Goal: Transaction & Acquisition: Purchase product/service

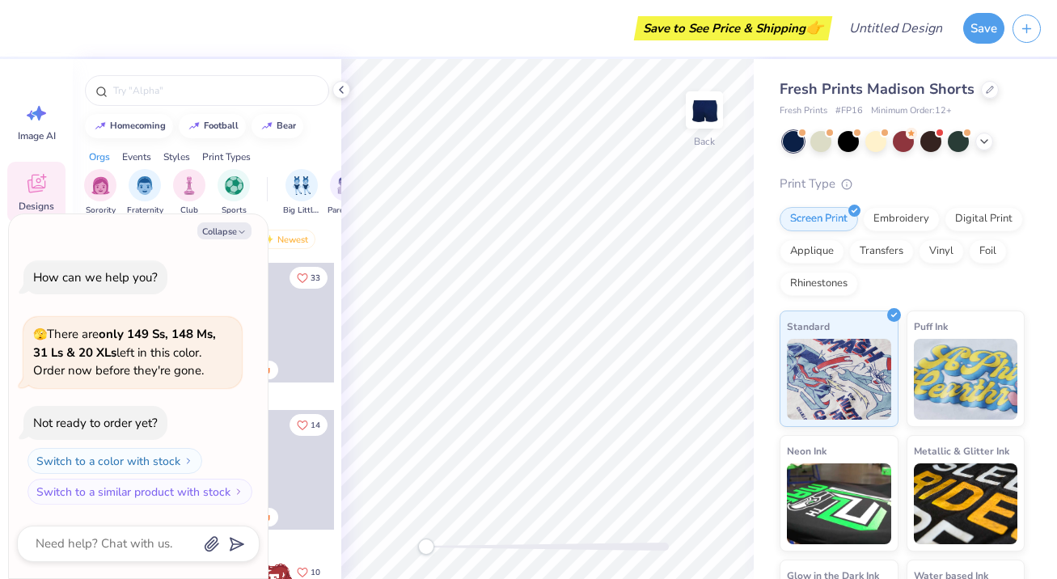
click at [336, 87] on icon at bounding box center [341, 89] width 13 height 13
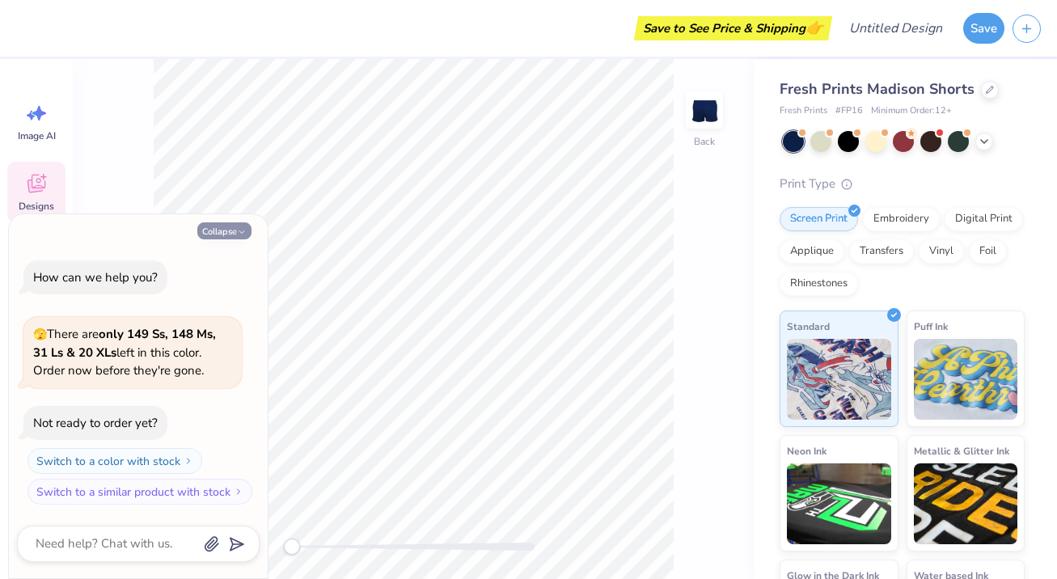
click at [234, 230] on button "Collapse" at bounding box center [224, 230] width 54 height 17
type textarea "x"
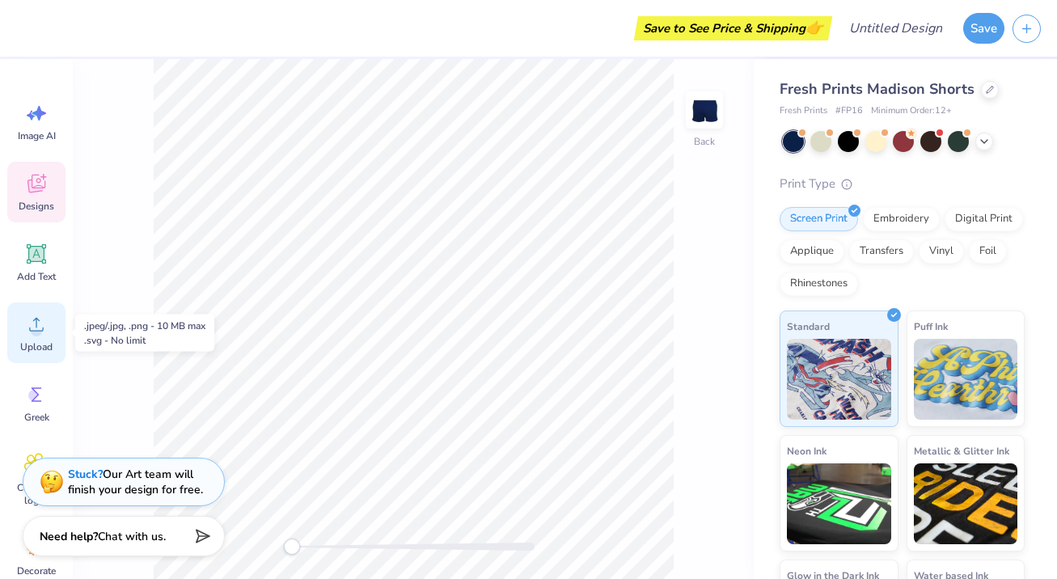
click at [36, 341] on span "Upload" at bounding box center [36, 347] width 32 height 13
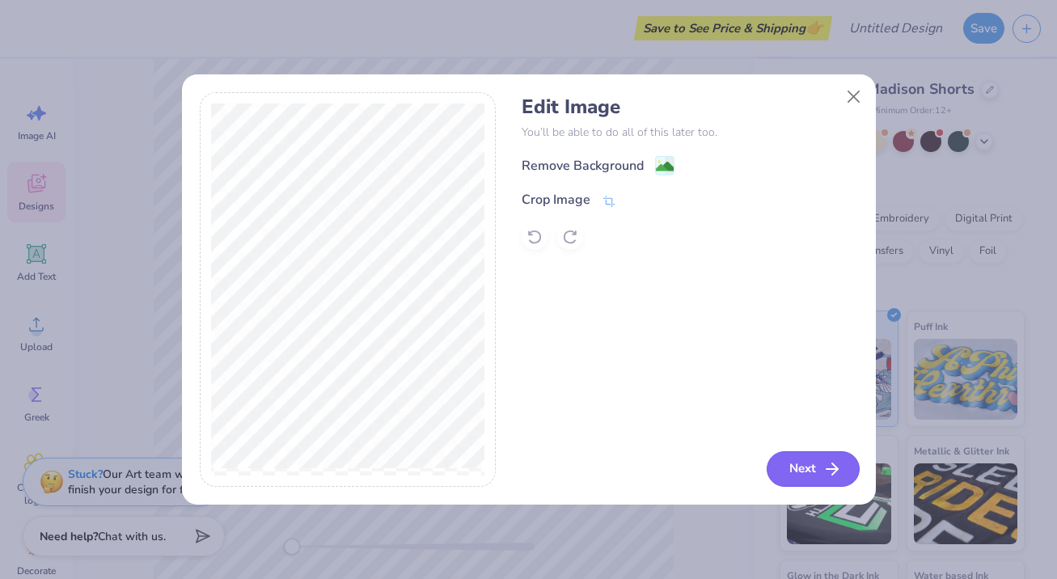
click at [833, 481] on button "Next" at bounding box center [813, 469] width 93 height 36
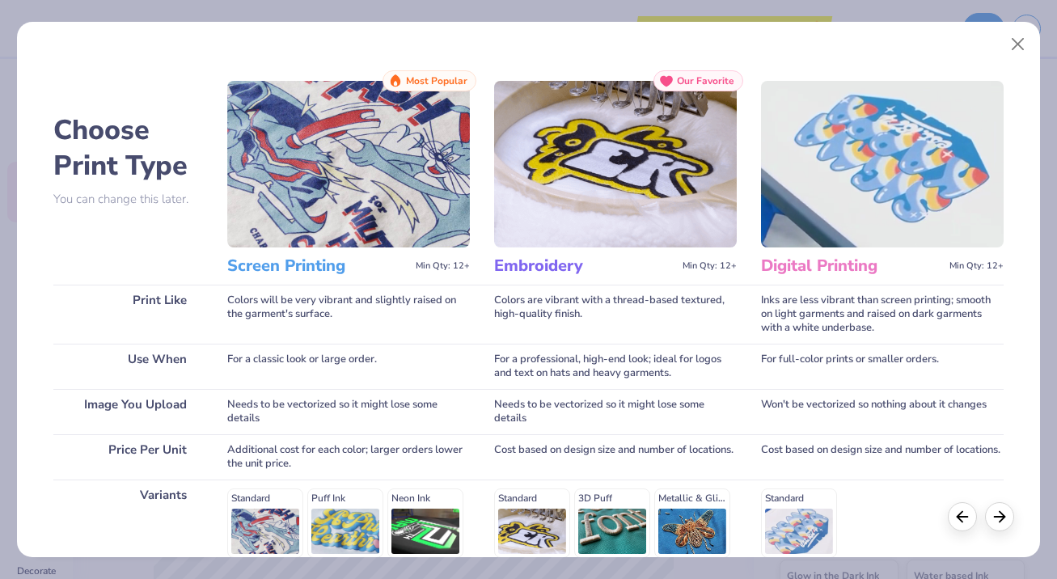
click at [364, 193] on img at bounding box center [348, 164] width 243 height 167
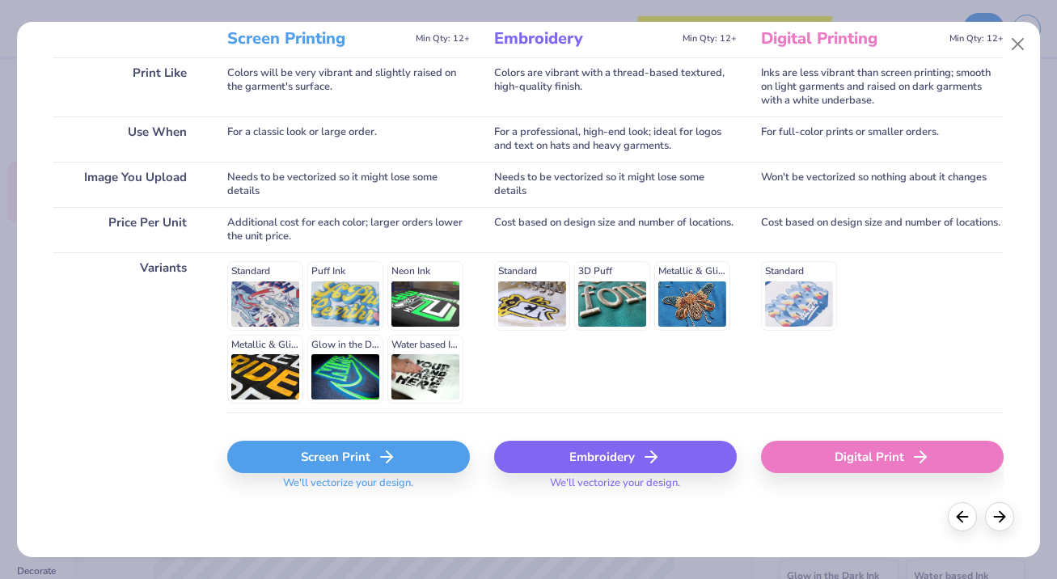
click at [365, 448] on div "Screen Print" at bounding box center [348, 457] width 243 height 32
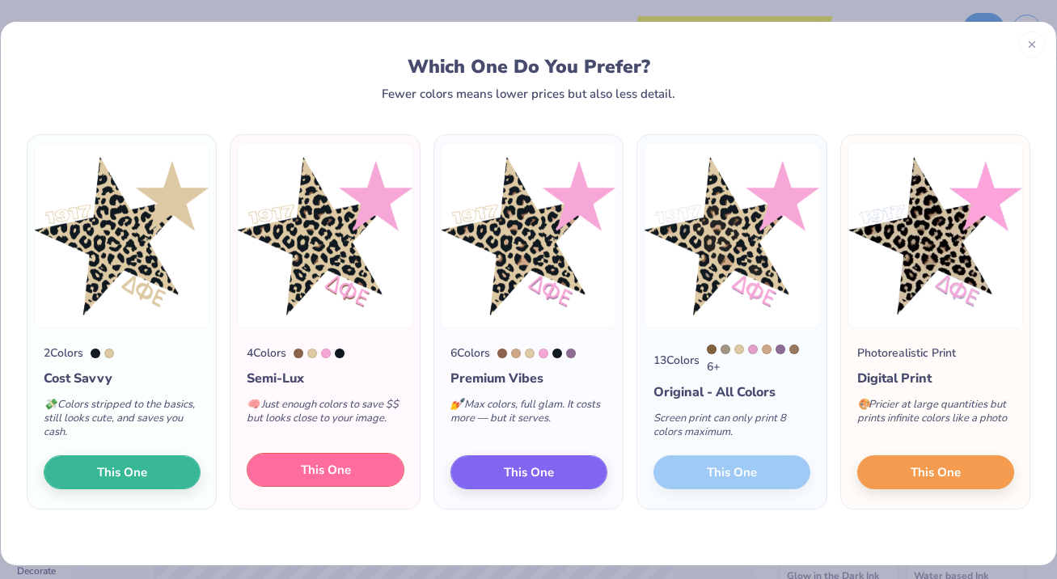
click at [328, 472] on span "This One" at bounding box center [326, 470] width 50 height 19
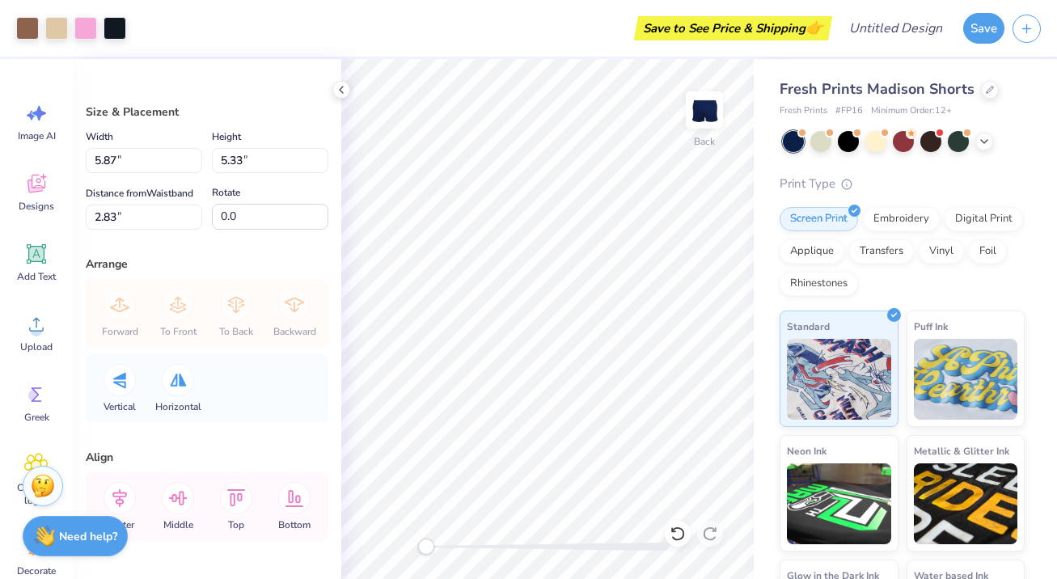
drag, startPoint x: 504, startPoint y: 425, endPoint x: 431, endPoint y: 362, distance: 96.4
click at [431, 361] on div at bounding box center [528, 289] width 1057 height 579
type input "3.13"
type input "2.84"
type input "0.87"
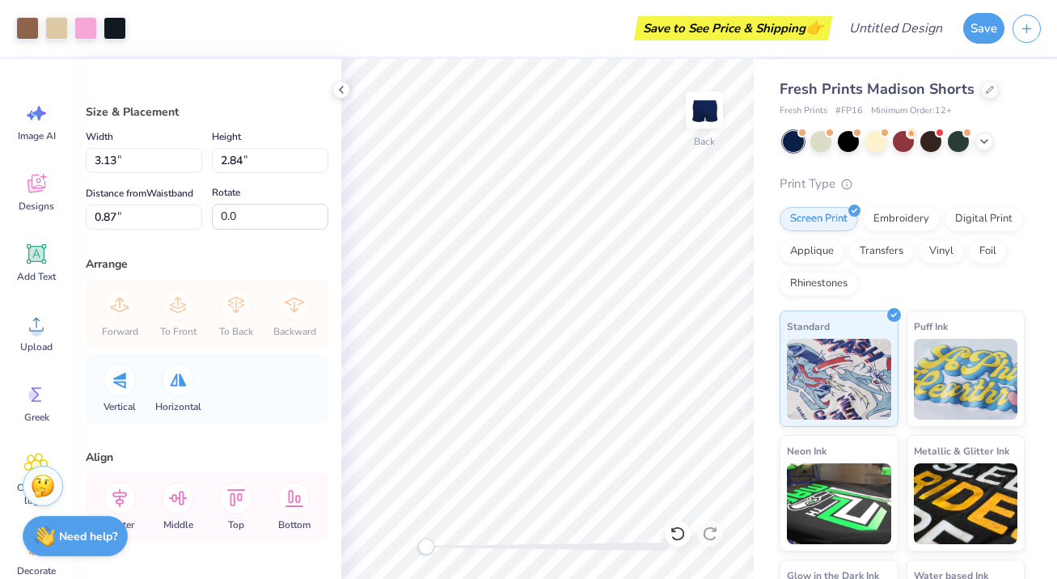
type input "2.50"
type input "2.27"
type input "0.74"
click at [761, 316] on div "Art colors Save to See Price & Shipping 👉 Design Title Save Image AI Designs Ad…" at bounding box center [528, 289] width 1057 height 579
type input "3.67"
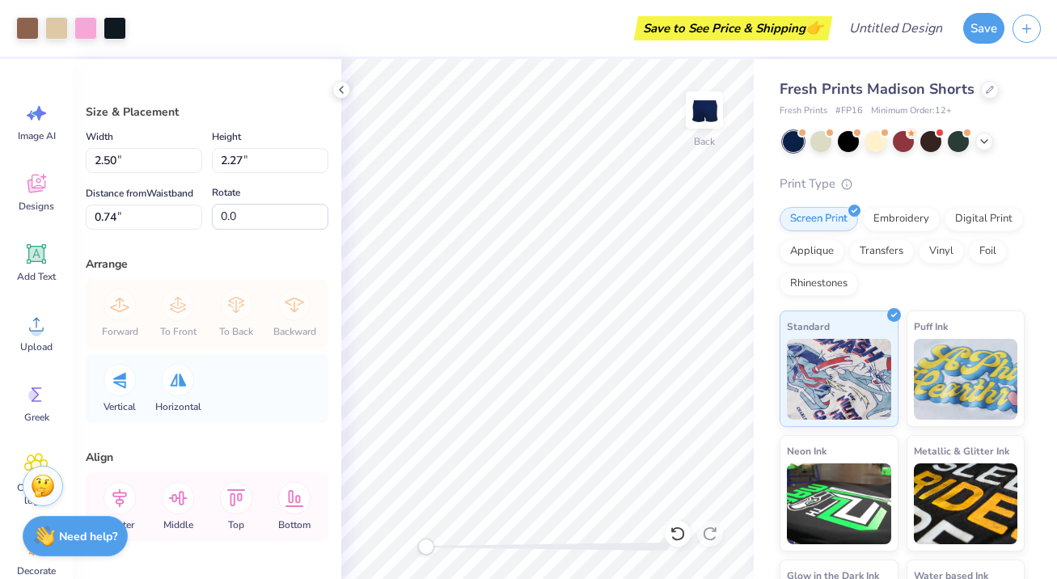
type input "3.33"
type input "0.81"
type input "2.60"
type input "2.36"
type input "0.78"
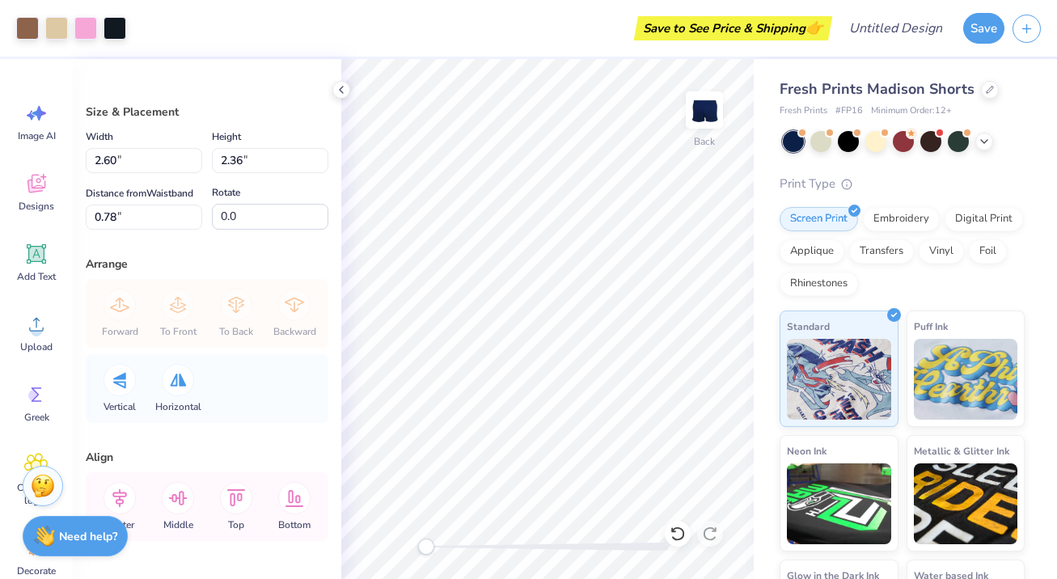
click at [781, 168] on div "Fresh Prints Madison Shorts Fresh Prints # FP16 Minimum Order: 12 + Print Type …" at bounding box center [902, 377] width 245 height 598
type input "2.61"
type input "2.37"
type input "1.28"
click at [761, 243] on div "Fresh Prints Madison Shorts Fresh Prints # FP16 Minimum Order: 12 + Print Type …" at bounding box center [905, 367] width 303 height 617
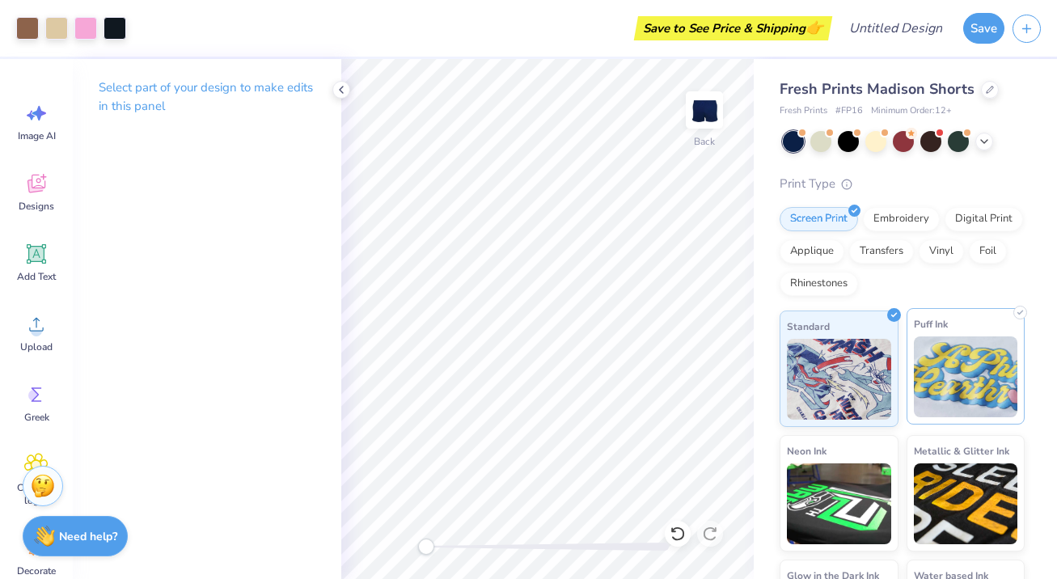
scroll to position [91, 0]
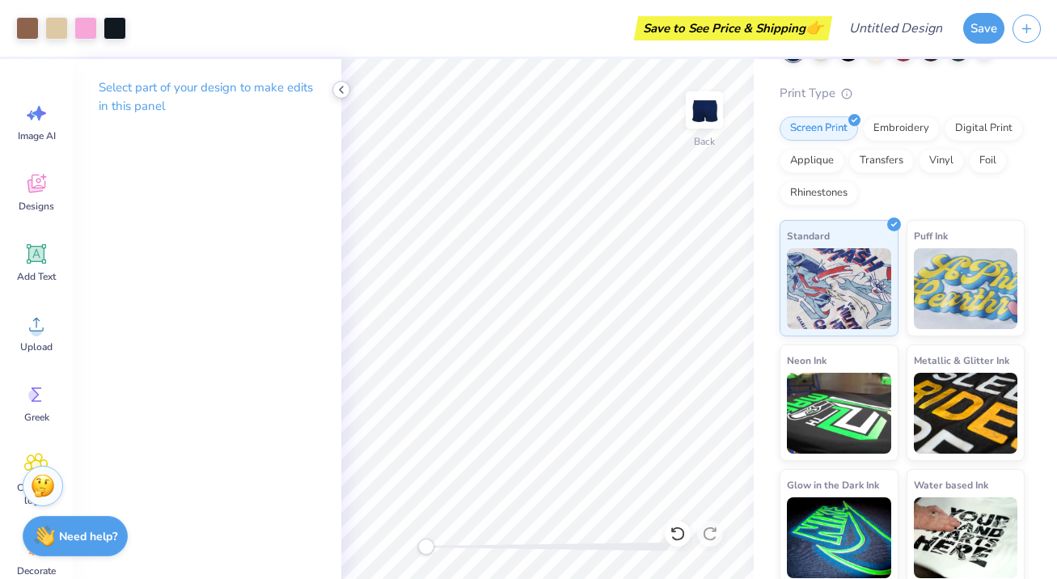
click at [342, 89] on icon at bounding box center [341, 89] width 13 height 13
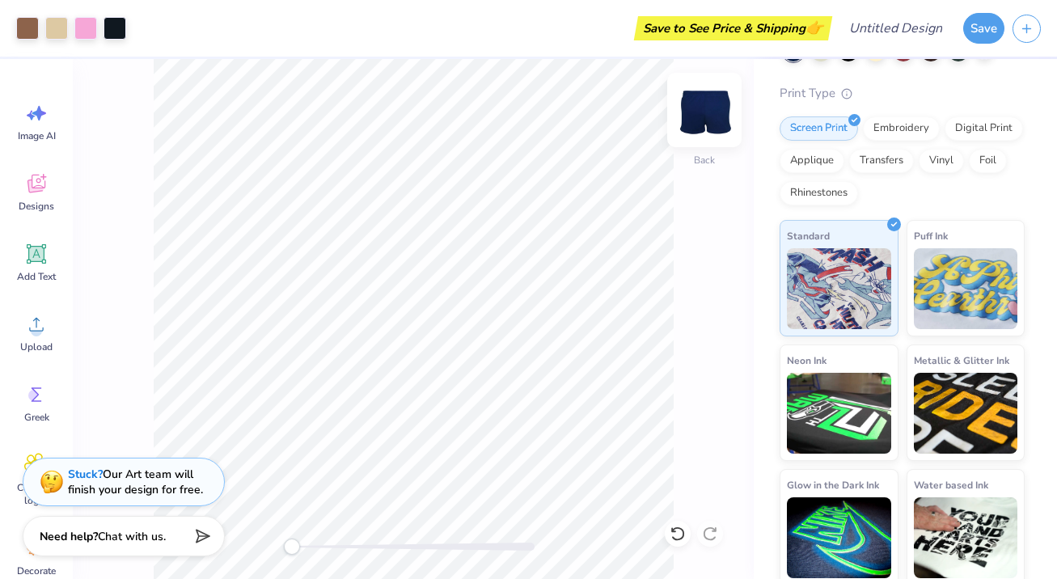
click at [712, 109] on img at bounding box center [704, 110] width 65 height 65
click at [712, 109] on img at bounding box center [704, 110] width 32 height 32
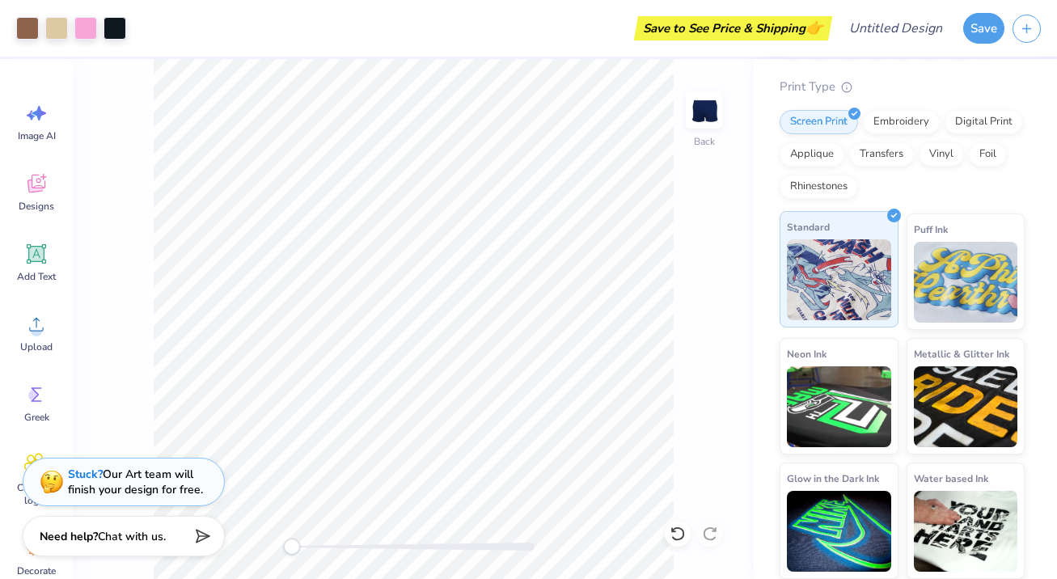
scroll to position [0, 0]
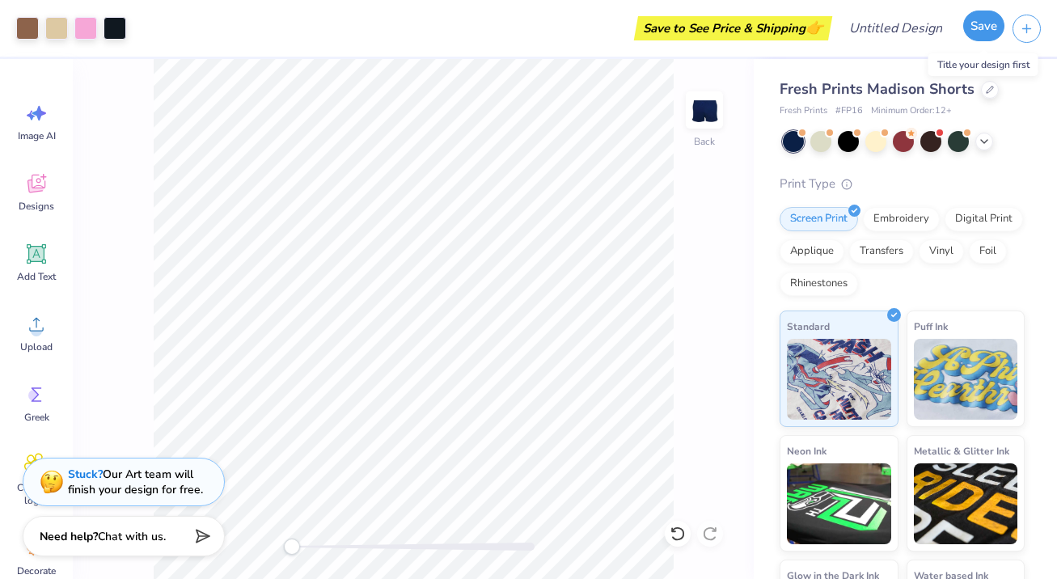
click at [979, 30] on button "Save" at bounding box center [984, 26] width 41 height 31
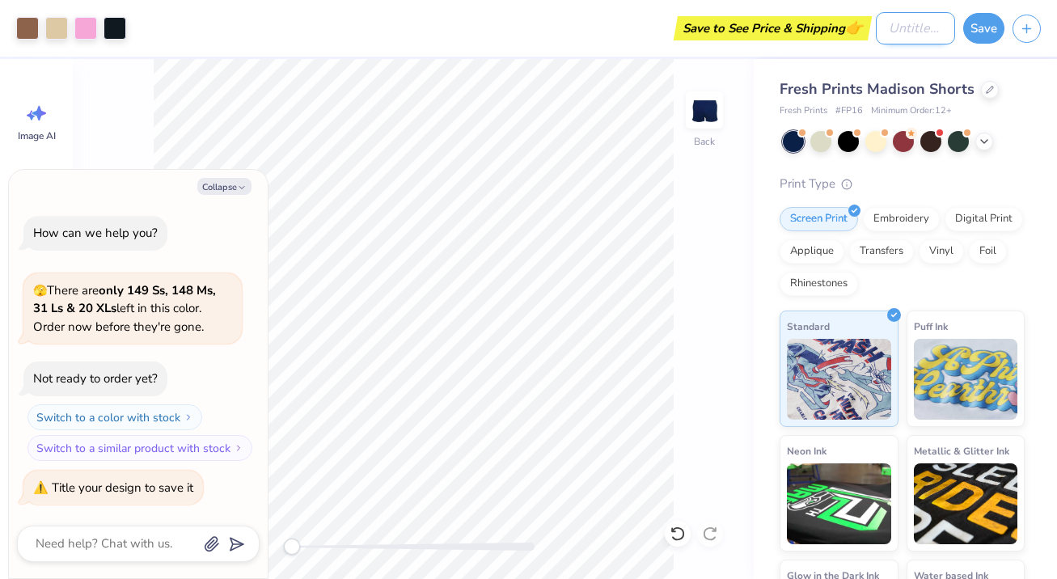
type textarea "x"
click at [888, 28] on input "Design Title" at bounding box center [915, 28] width 79 height 32
type input "1"
type textarea "x"
type input "19"
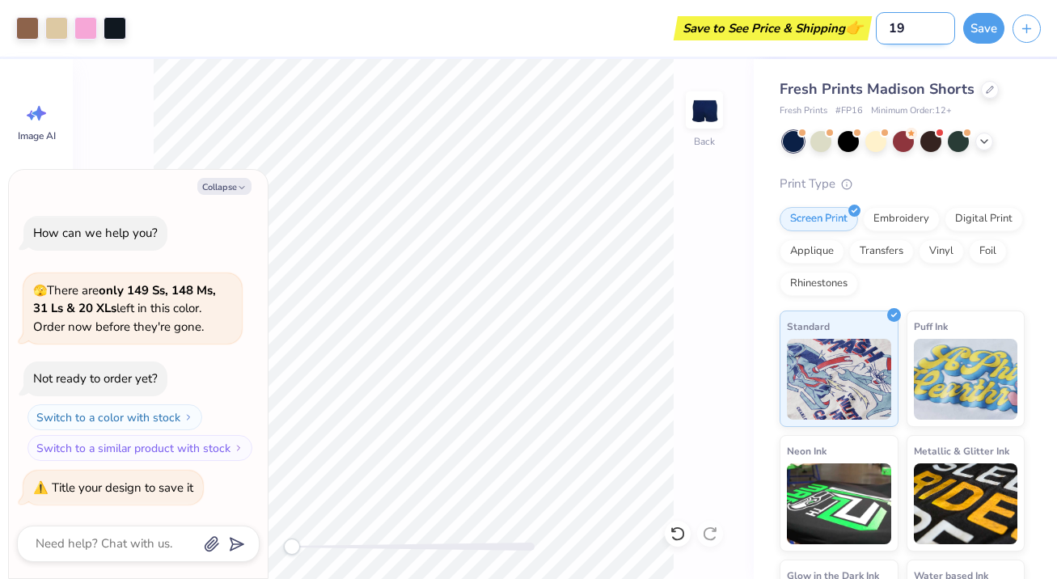
type textarea "x"
type input "191"
type textarea "x"
type input "1917"
type textarea "x"
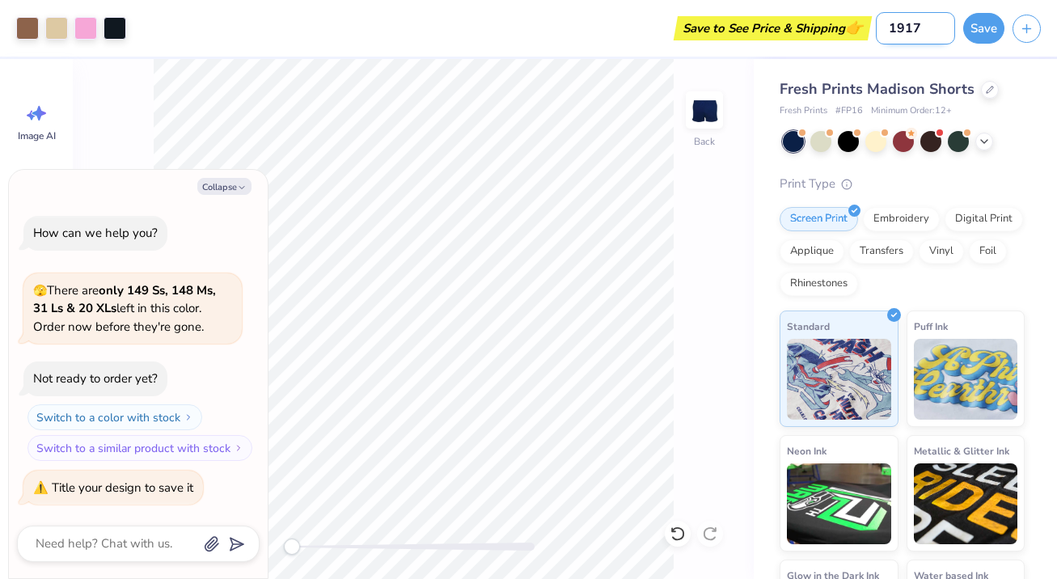
type input "1917"
type textarea "x"
type input "1917"
click at [981, 23] on button "Save" at bounding box center [984, 26] width 41 height 31
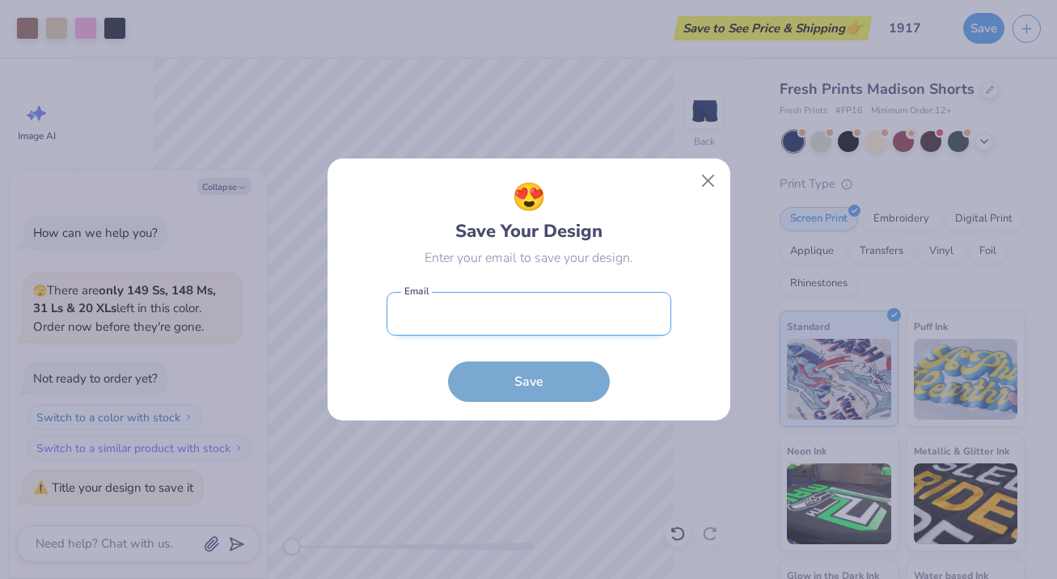
click at [512, 320] on input "email" at bounding box center [529, 314] width 285 height 44
type input "[EMAIL_ADDRESS][DOMAIN_NAME]"
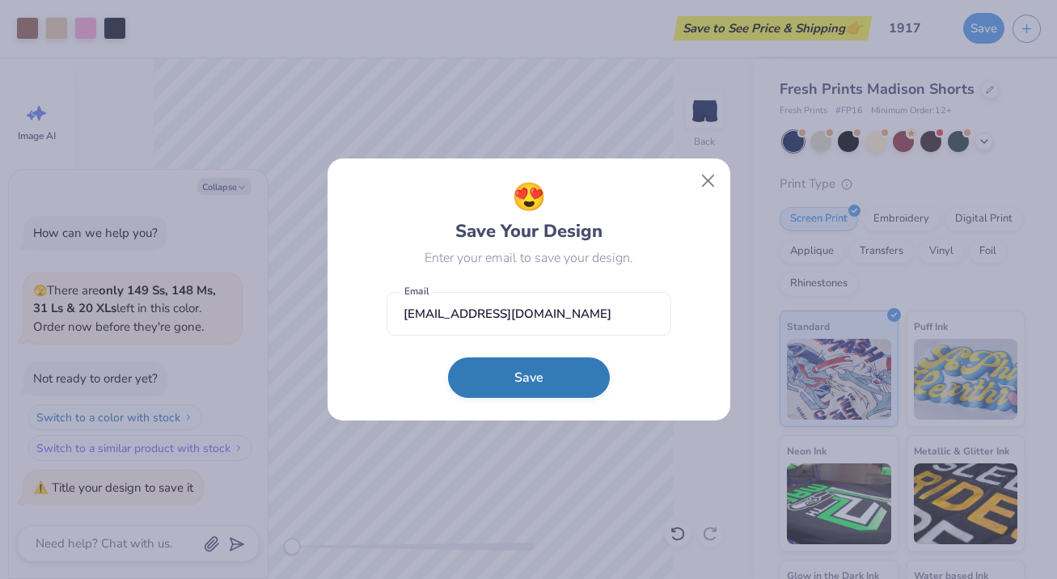
click at [518, 379] on button "Save" at bounding box center [529, 378] width 162 height 40
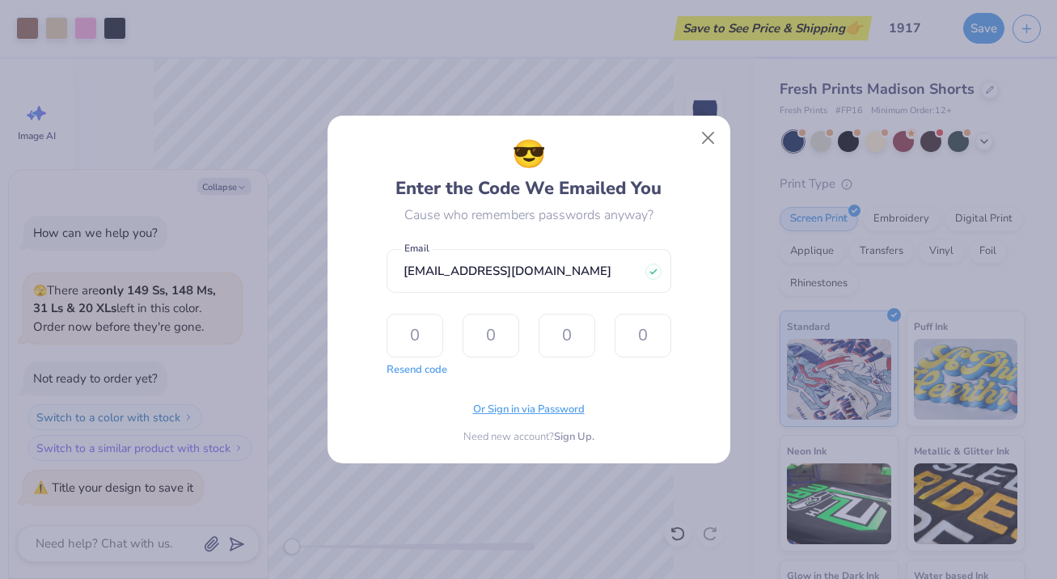
click at [544, 409] on span "Or Sign in via Password" at bounding box center [529, 410] width 112 height 16
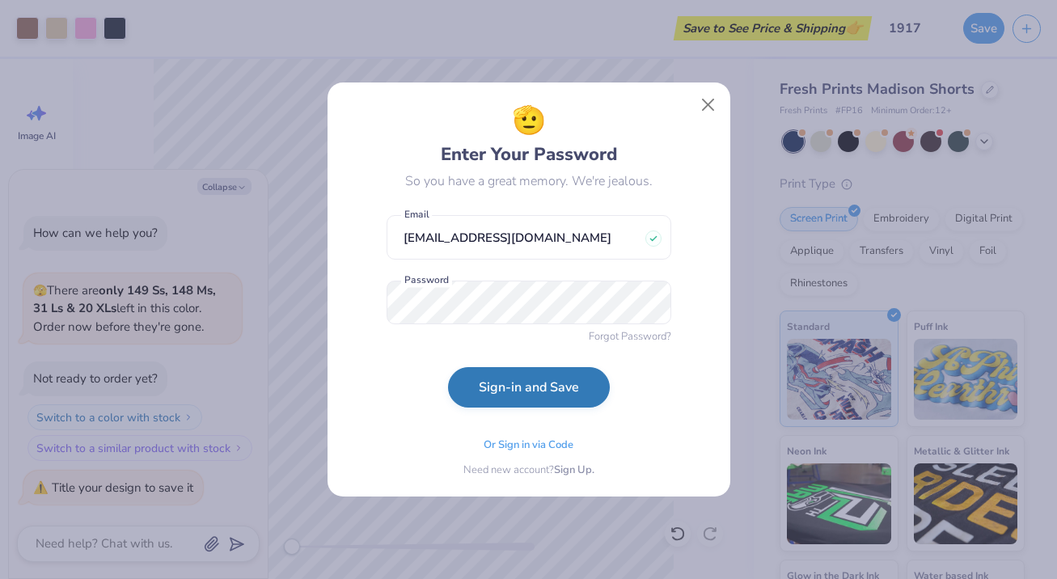
click at [544, 395] on button "Sign-in and Save" at bounding box center [529, 387] width 162 height 40
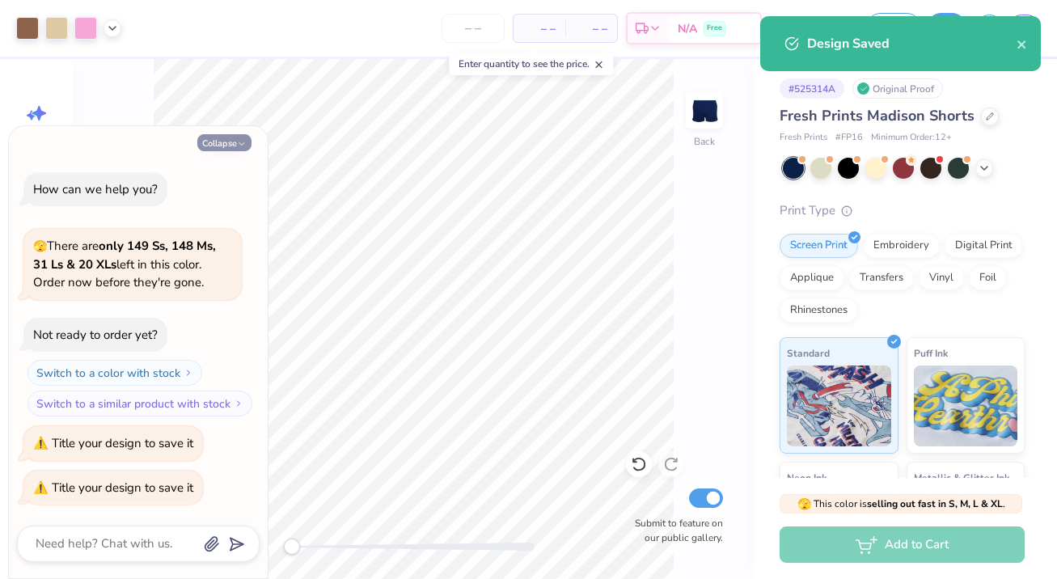
click at [233, 139] on button "Collapse" at bounding box center [224, 142] width 54 height 17
type textarea "x"
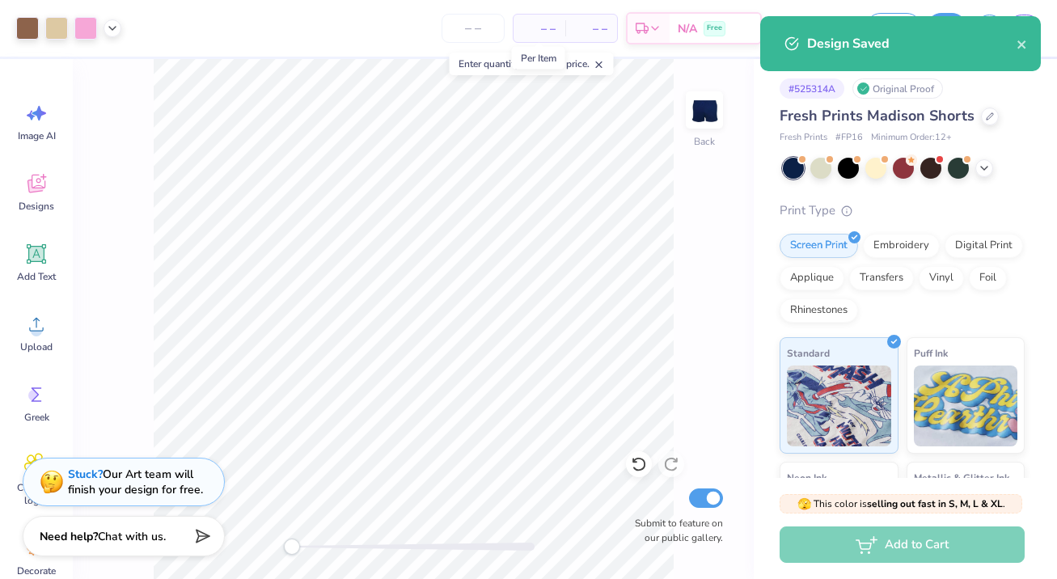
click at [546, 32] on span "– –" at bounding box center [539, 28] width 32 height 17
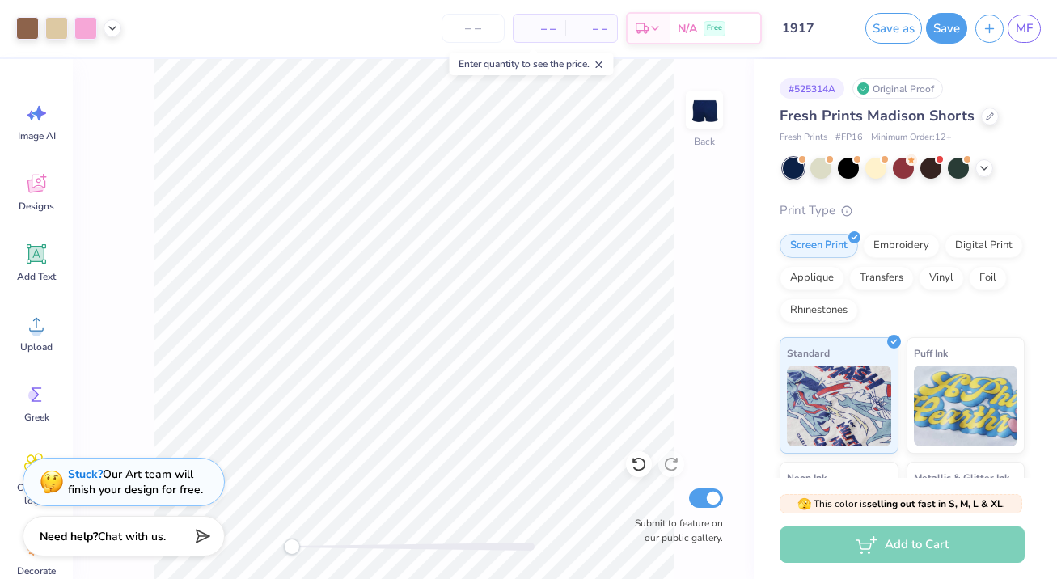
click at [549, 30] on span "– –" at bounding box center [539, 28] width 32 height 17
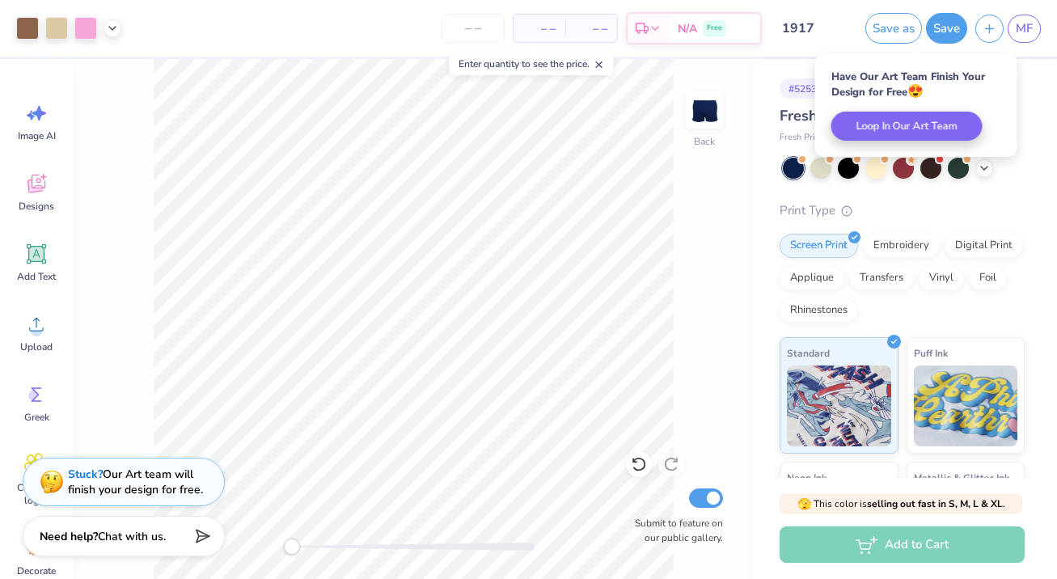
click at [595, 30] on span "– –" at bounding box center [591, 28] width 32 height 17
click at [477, 28] on input "number" at bounding box center [473, 28] width 63 height 29
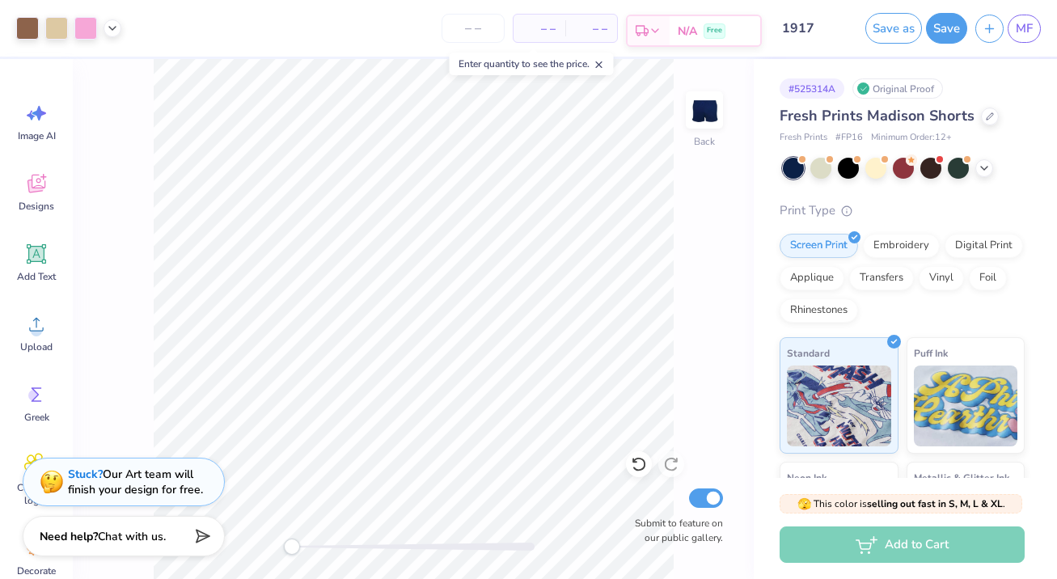
click at [680, 38] on span "N/A" at bounding box center [687, 31] width 19 height 17
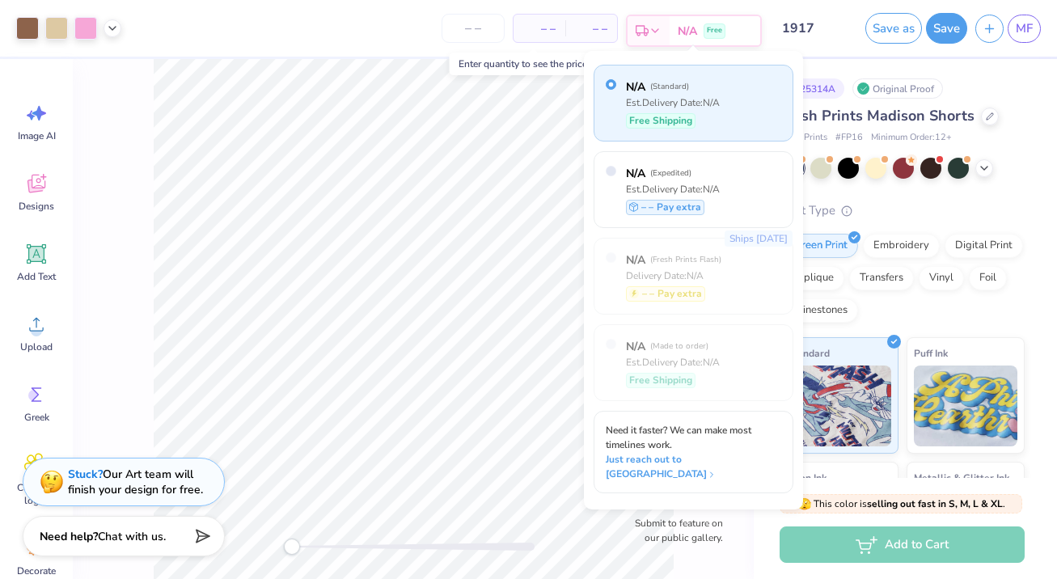
click at [712, 35] on span "Free" at bounding box center [714, 30] width 15 height 11
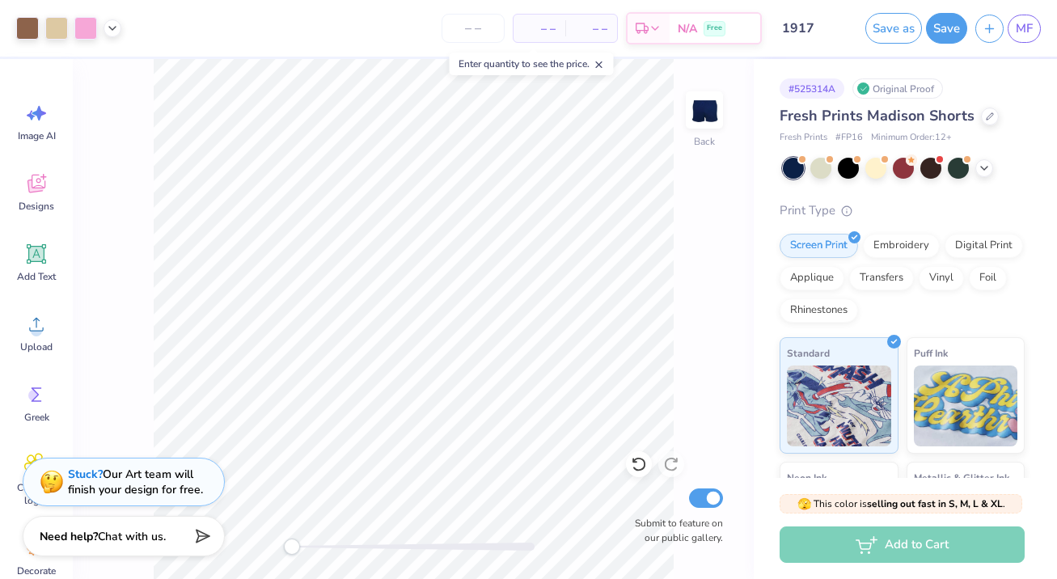
click at [924, 544] on div "Add to Cart" at bounding box center [902, 545] width 245 height 36
click at [913, 543] on div "Add to Cart" at bounding box center [902, 545] width 245 height 36
click at [548, 11] on div "– – Per Item – – Total Est. Delivery N/A Free" at bounding box center [445, 28] width 633 height 57
click at [548, 25] on span "– –" at bounding box center [539, 28] width 32 height 17
click at [467, 32] on input "number" at bounding box center [473, 28] width 63 height 29
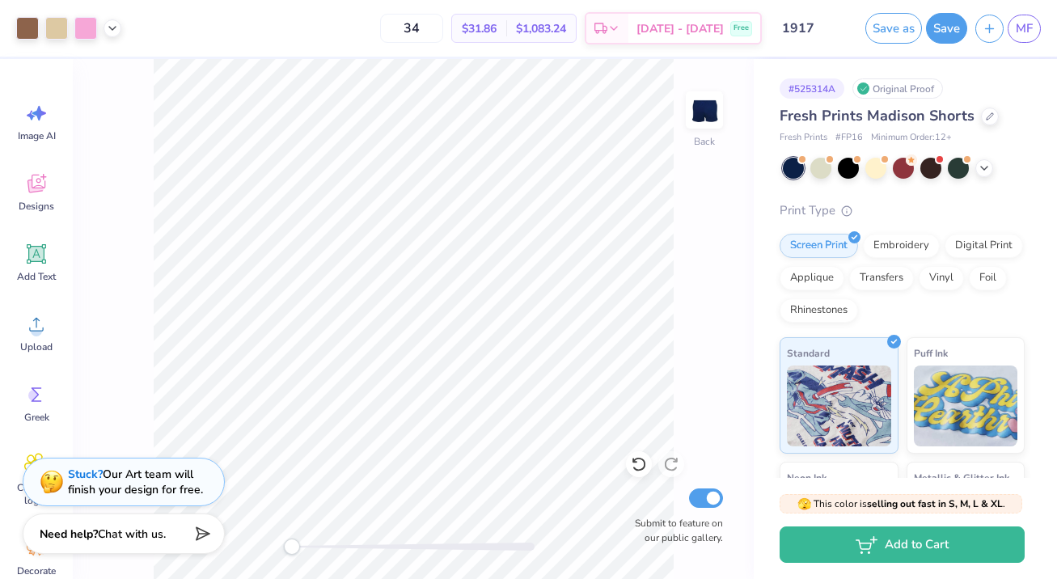
type input "34"
click at [133, 532] on span "Chat with us." at bounding box center [132, 534] width 68 height 15
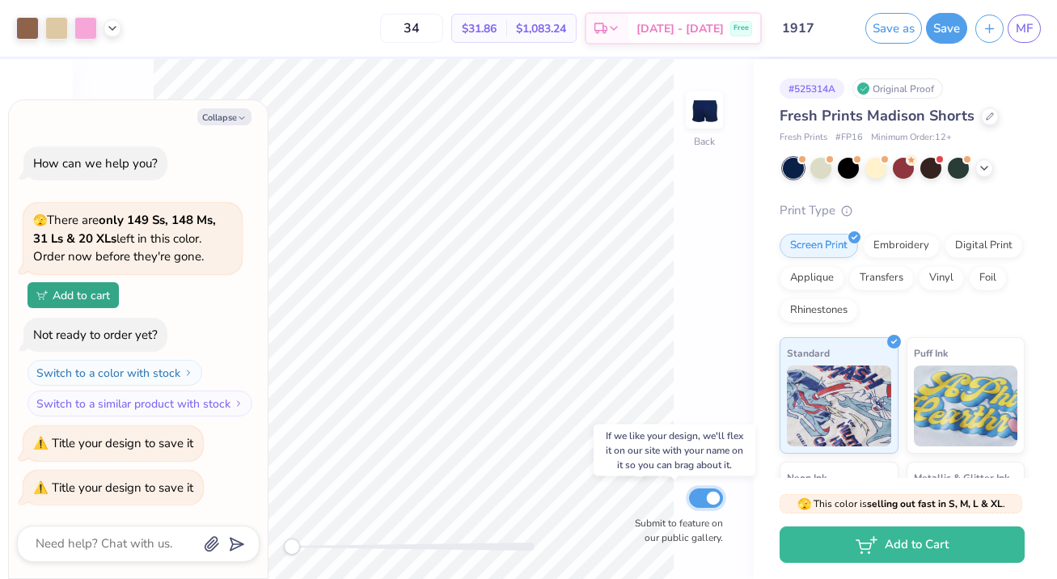
type textarea "x"
click at [714, 493] on input "Submit to feature on our public gallery." at bounding box center [706, 498] width 34 height 19
checkbox input "false"
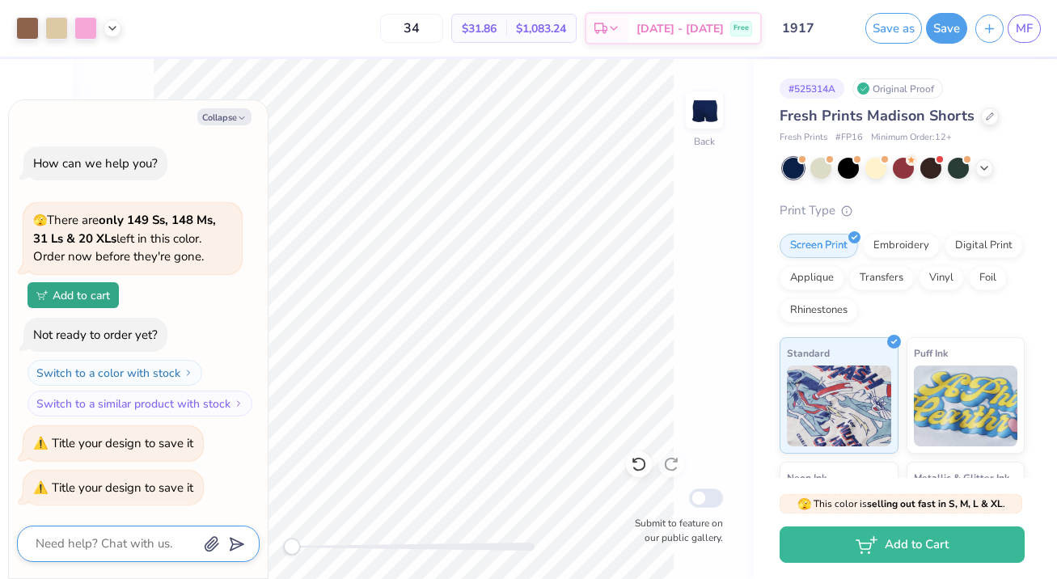
click at [139, 540] on textarea at bounding box center [116, 544] width 164 height 22
type textarea "x"
type textarea "s"
type textarea "x"
type textarea "sw"
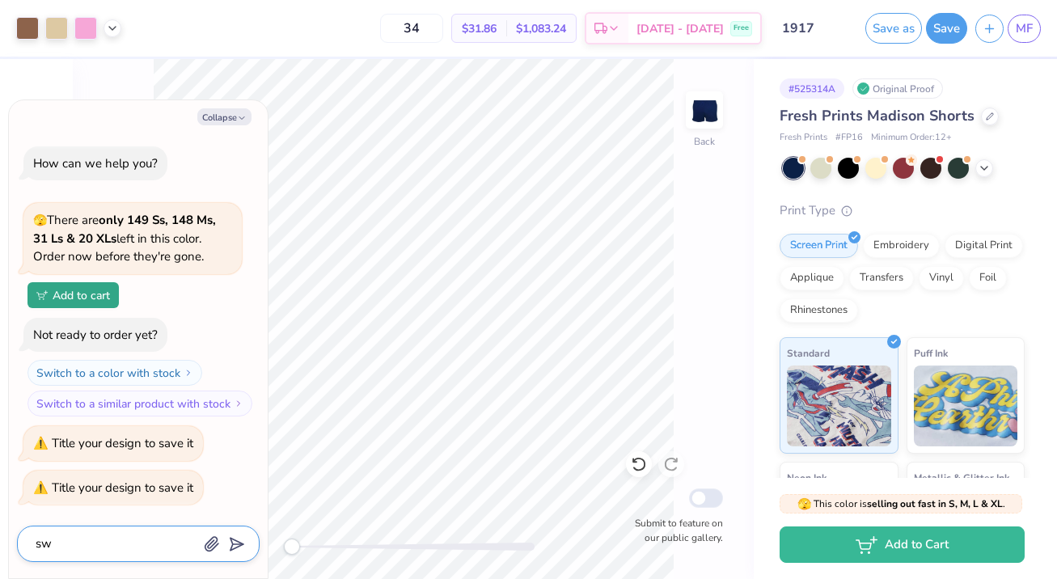
type textarea "x"
type textarea "swi"
type textarea "x"
type textarea "swit"
type textarea "x"
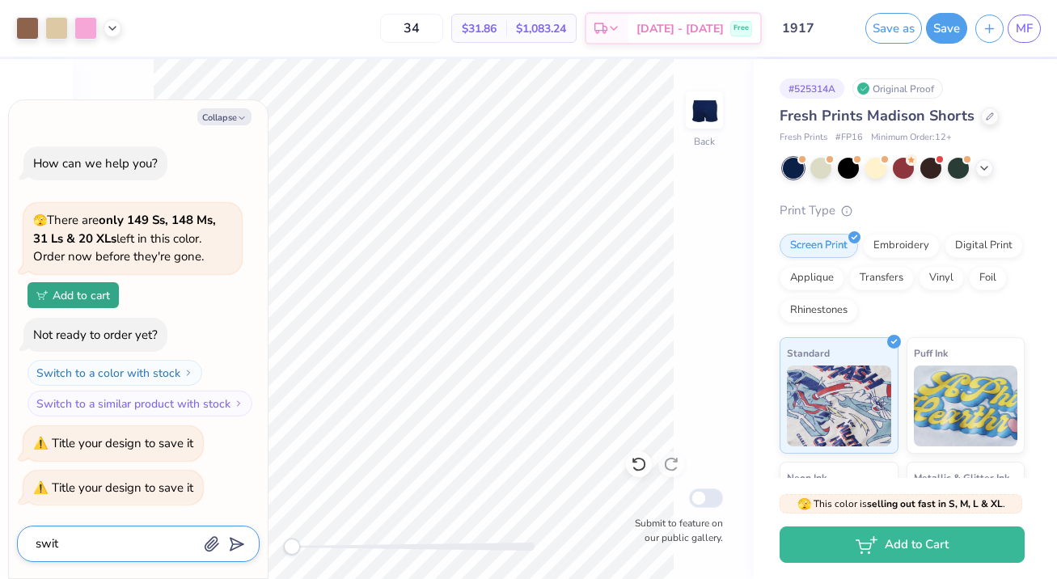
type textarea "switc"
type textarea "x"
type textarea "switch"
type textarea "x"
type textarea "switch"
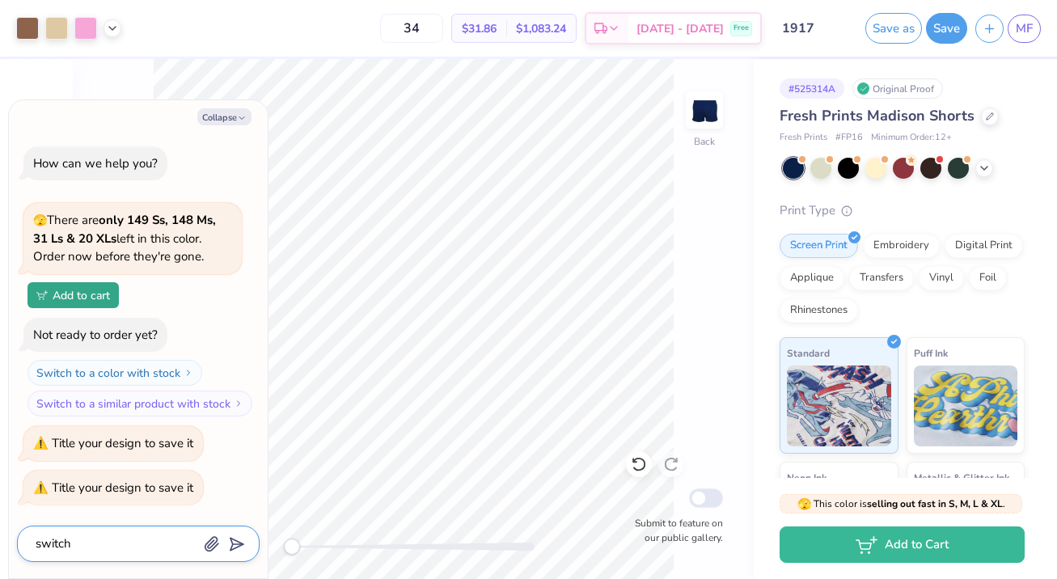
type textarea "x"
type textarea "switch t"
type textarea "x"
type textarea "switch t"
type textarea "x"
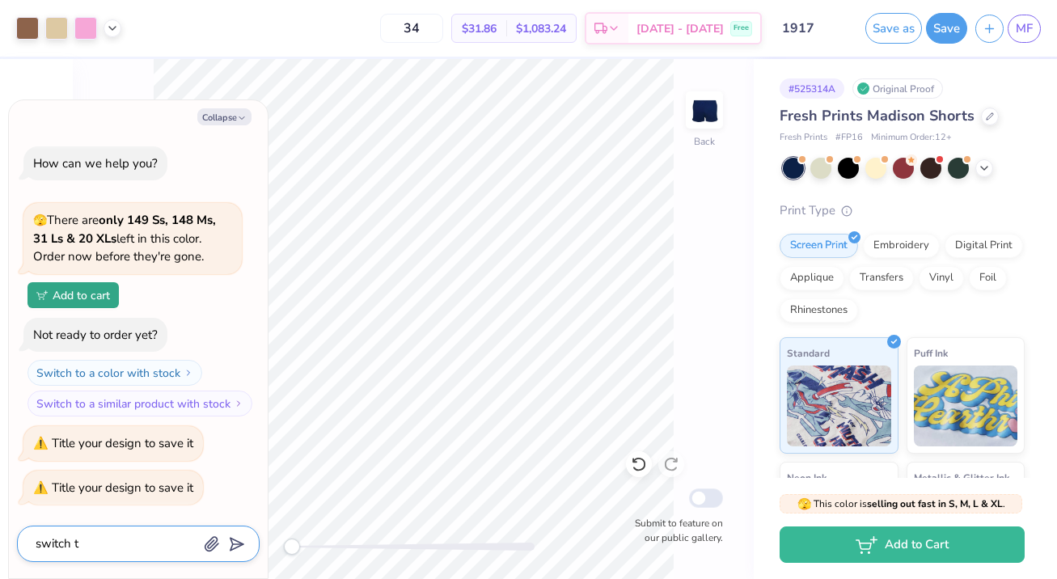
type textarea "switch t"
type textarea "x"
type textarea "switch to"
type textarea "x"
type textarea "switch to"
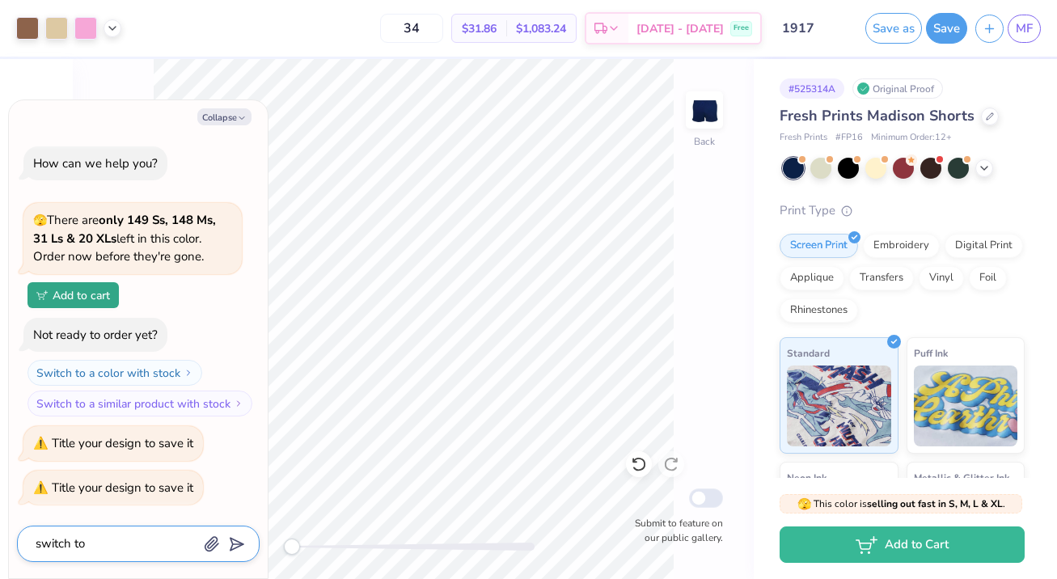
type textarea "x"
type textarea "switch to a"
type textarea "x"
type textarea "switch to a"
type textarea "x"
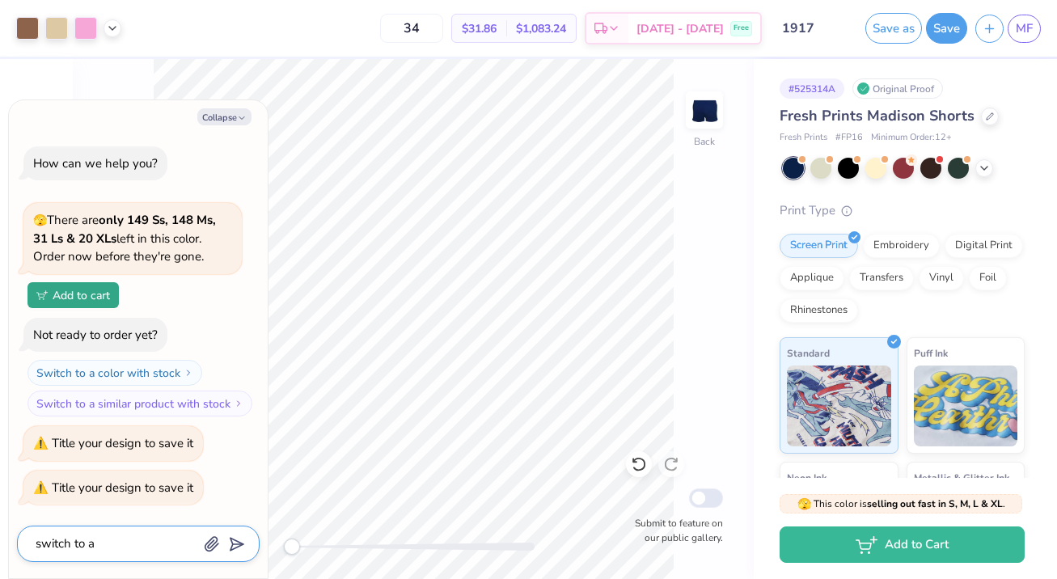
type textarea "switch to a c"
type textarea "x"
type textarea "switch to a ch"
type textarea "x"
type textarea "switch to a che"
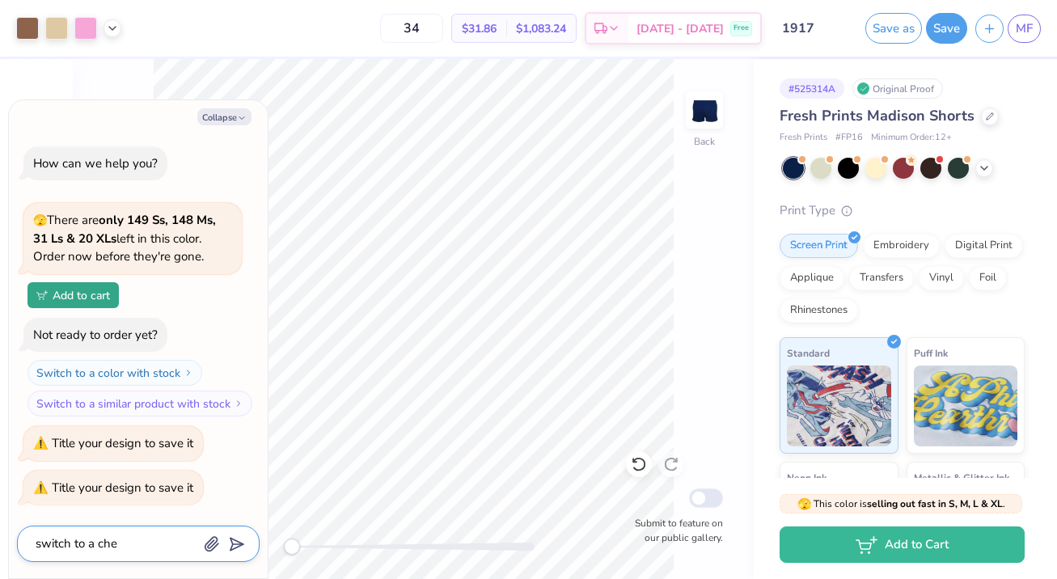
type textarea "x"
type textarea "switch to a chep"
type textarea "x"
type textarea "switch to a chepa"
type textarea "x"
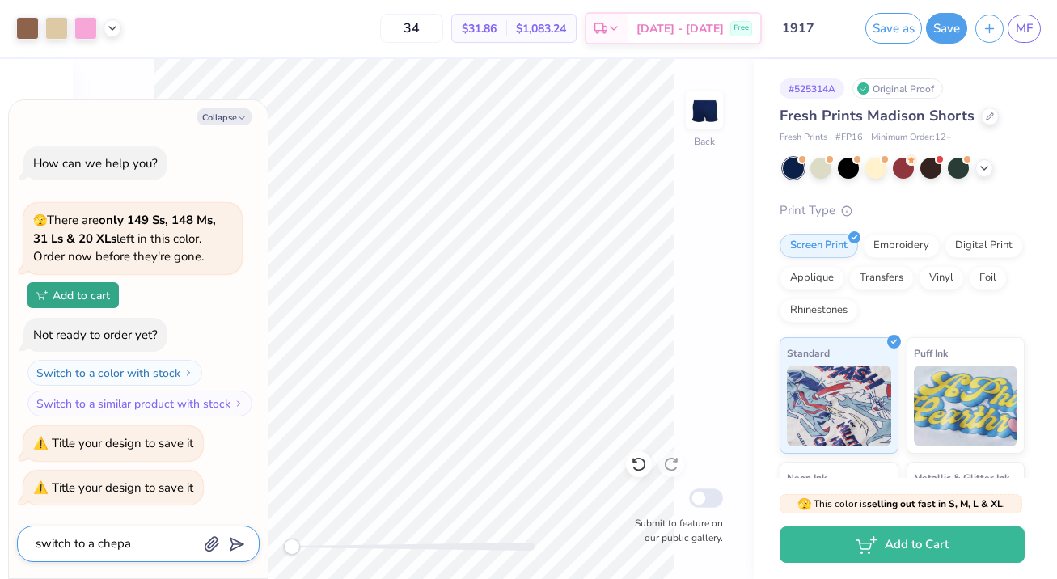
type textarea "switch to a chep"
type textarea "x"
type textarea "switch to a che"
type textarea "x"
type textarea "switch to a chea"
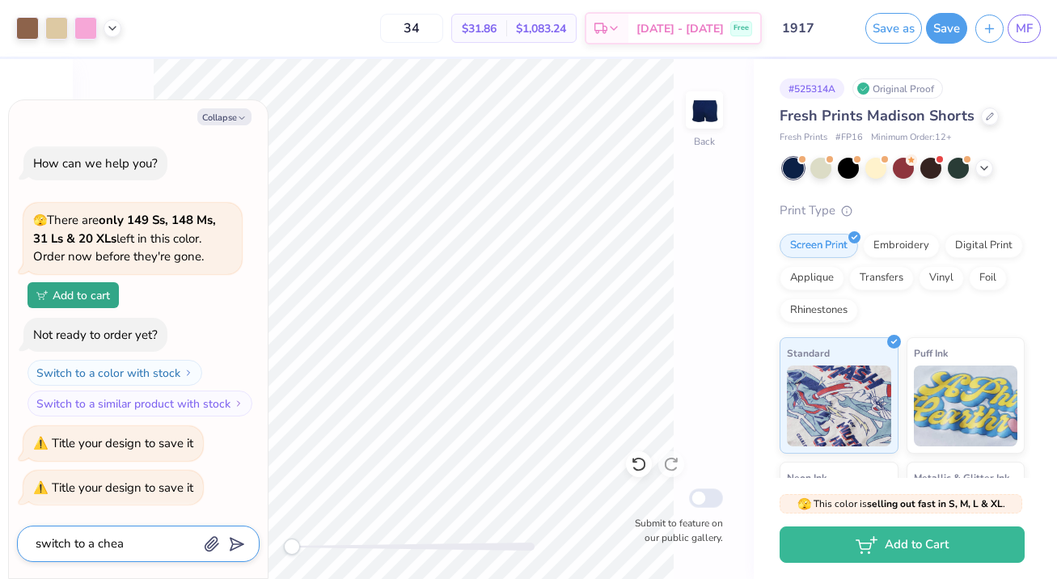
type textarea "x"
type textarea "switch to a cheap"
type textarea "x"
type textarea "switch to a cheape"
type textarea "x"
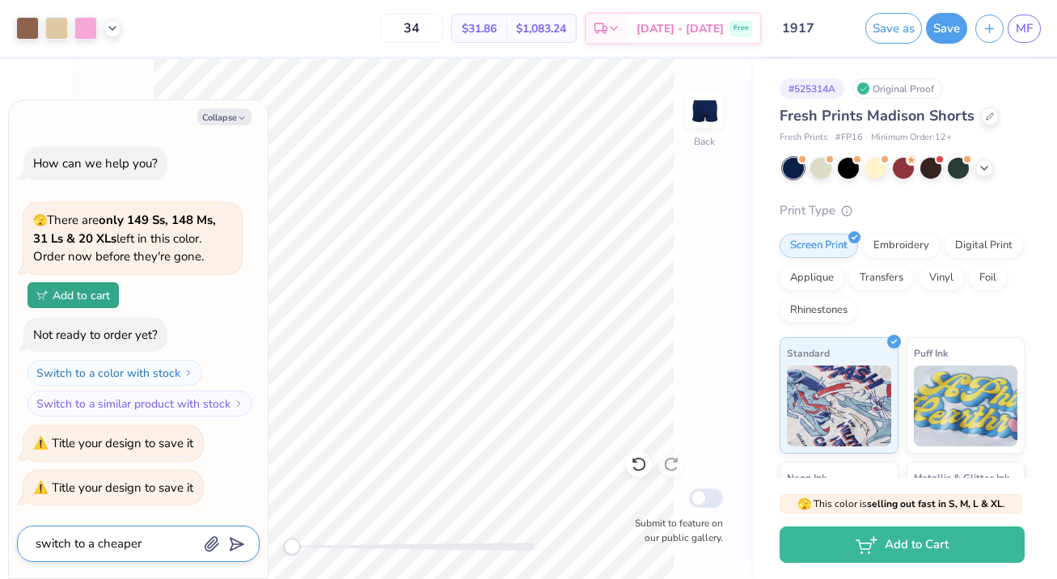
type textarea "switch to a cheaper"
type textarea "x"
type textarea "switch to a cheaper s"
type textarea "x"
type textarea "switch to a cheaper sh"
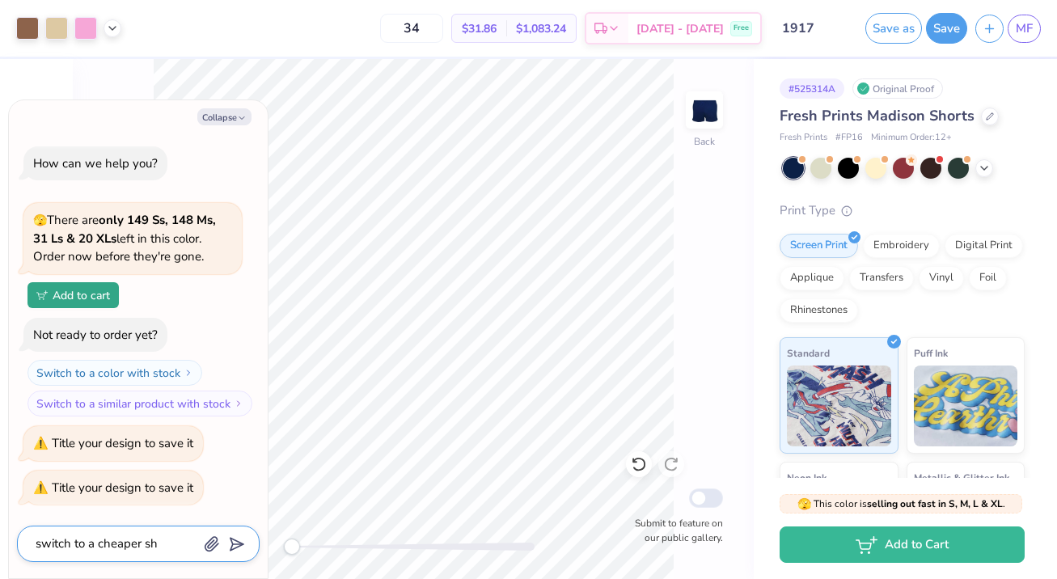
type textarea "x"
type textarea "switch to a cheaper shor"
type textarea "x"
type textarea "switch to a cheaper short"
type textarea "x"
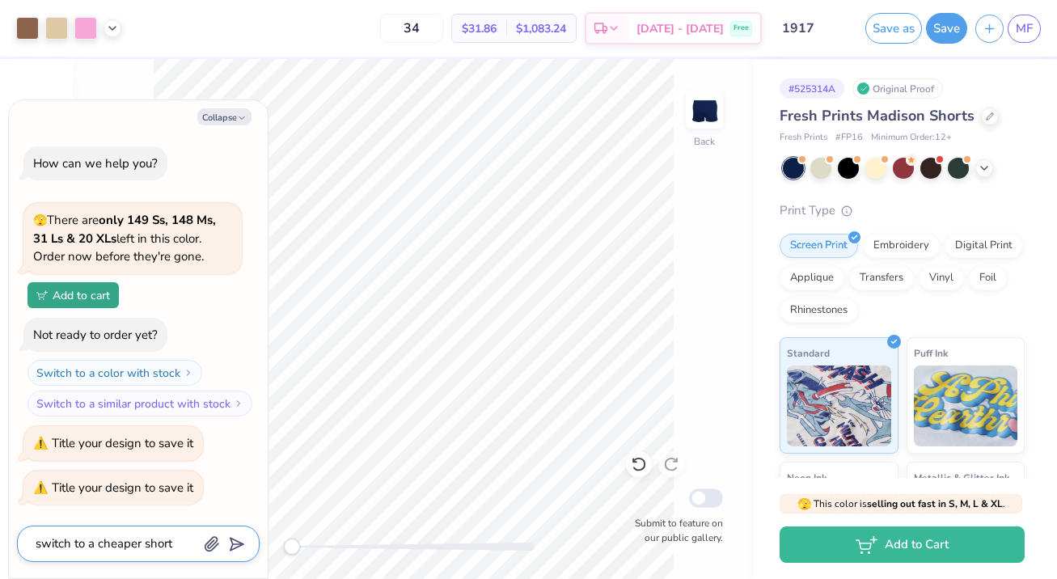
type textarea "switch to a cheaper short"
type textarea "x"
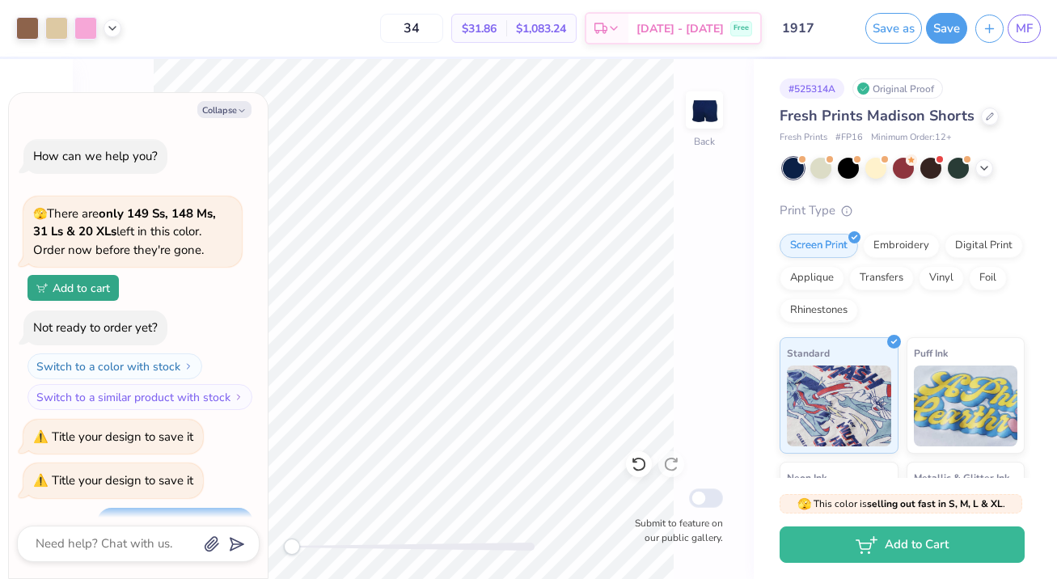
scroll to position [100, 0]
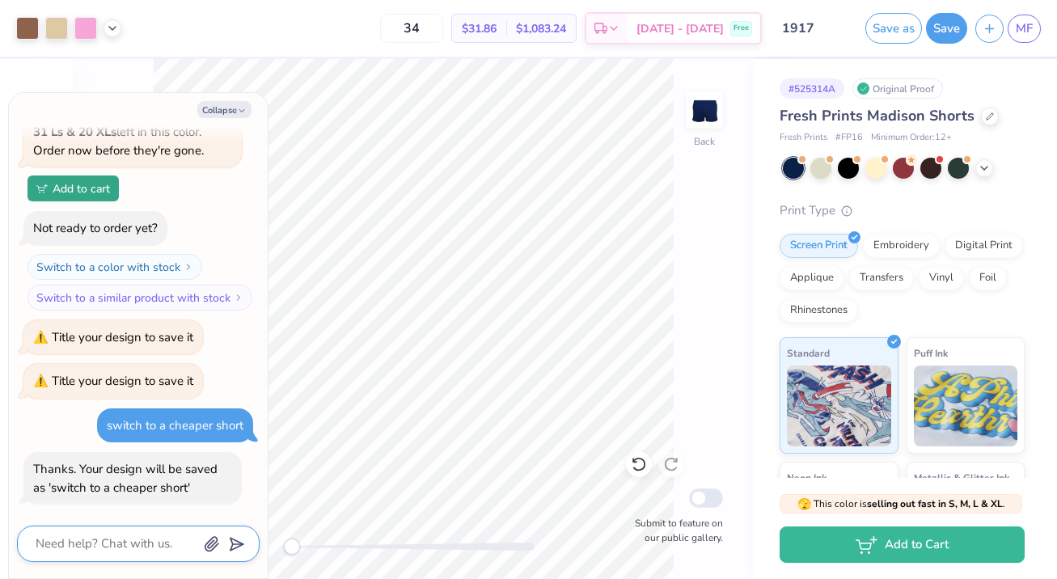
click at [87, 542] on textarea at bounding box center [116, 544] width 164 height 22
type textarea "x"
type textarea "n"
type textarea "x"
type textarea "no"
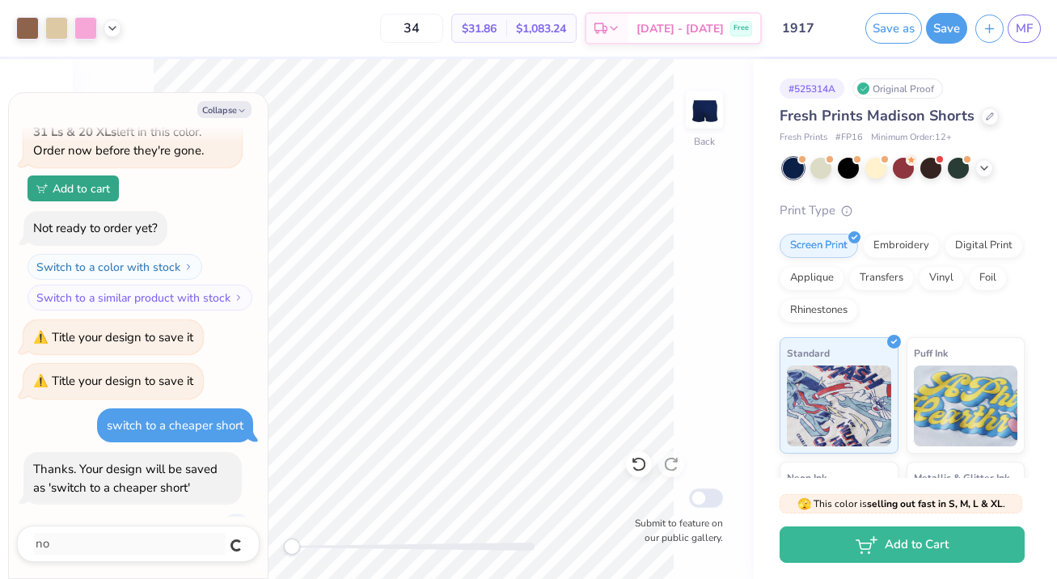
scroll to position [143, 0]
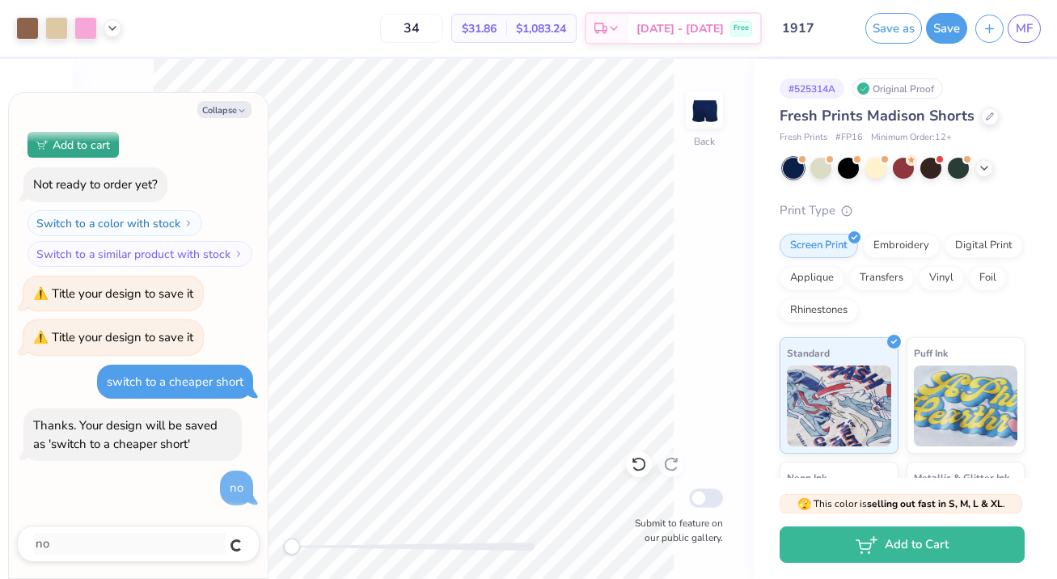
type textarea "x"
click at [77, 544] on textarea at bounding box center [116, 544] width 164 height 22
type textarea "x"
type textarea "o"
type textarea "x"
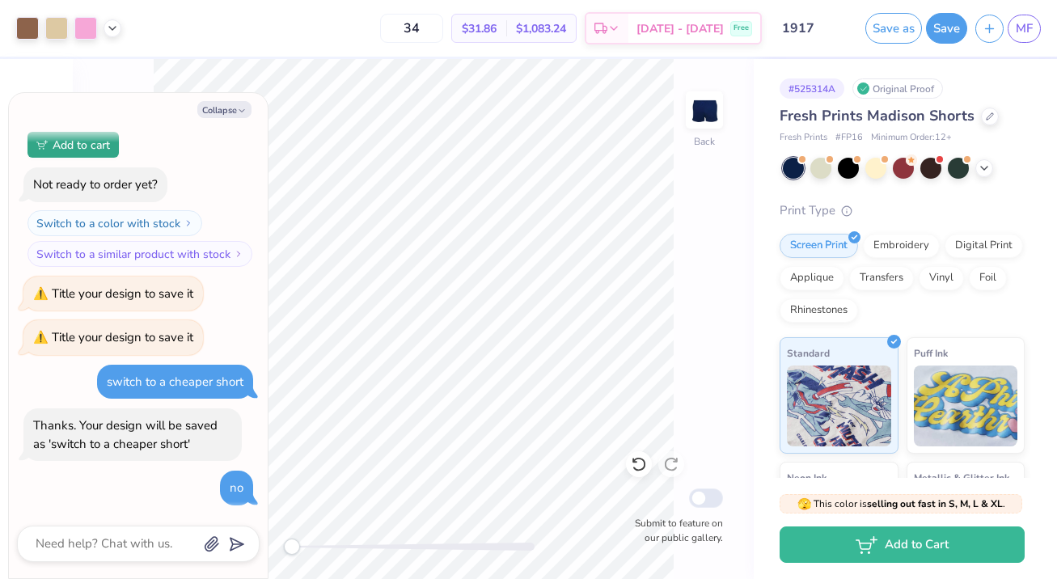
type textarea "x"
